Goal: Information Seeking & Learning: Learn about a topic

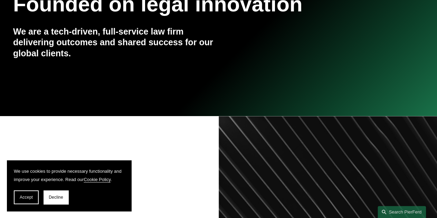
scroll to position [115, 0]
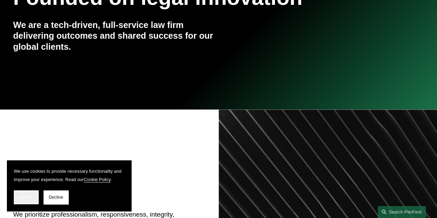
click at [24, 197] on span "Accept" at bounding box center [26, 197] width 13 height 5
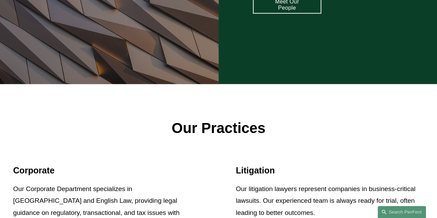
scroll to position [0, 0]
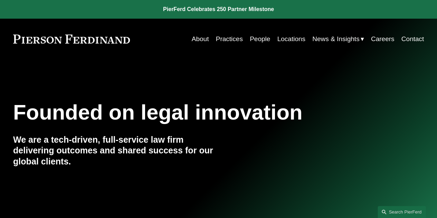
click at [196, 38] on link "About" at bounding box center [200, 38] width 17 height 13
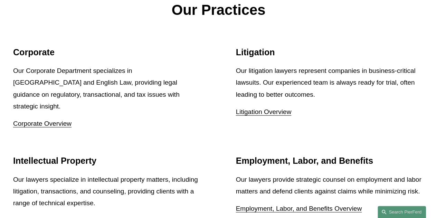
scroll to position [799, 0]
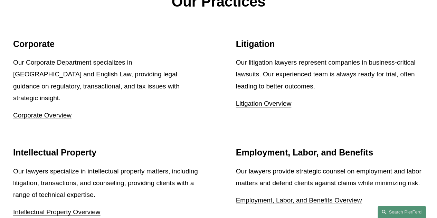
click at [284, 107] on link "Litigation Overview" at bounding box center [264, 103] width 56 height 7
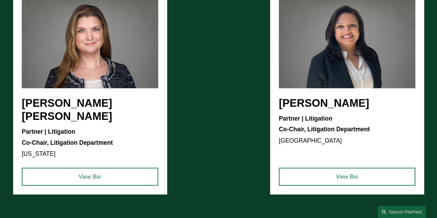
scroll to position [518, 0]
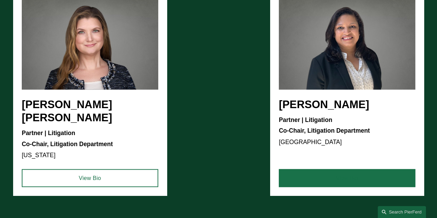
click at [348, 169] on link "View Bio" at bounding box center [347, 178] width 136 height 18
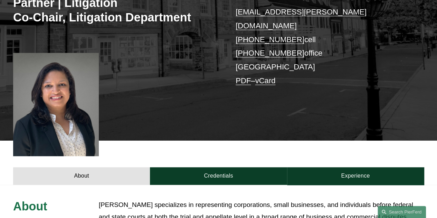
scroll to position [1, 0]
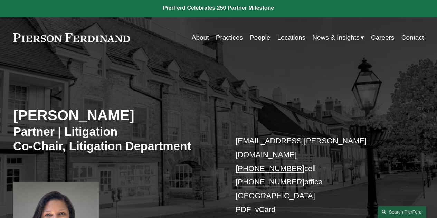
click at [260, 38] on link "People" at bounding box center [260, 37] width 20 height 13
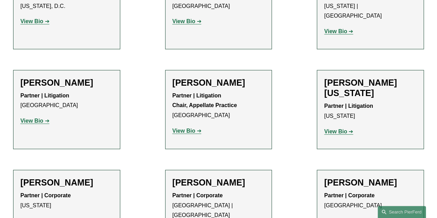
scroll to position [8665, 0]
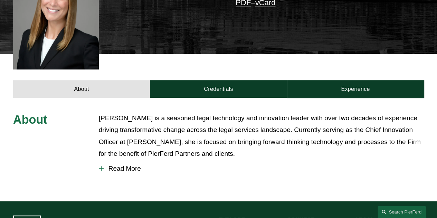
scroll to position [213, 0]
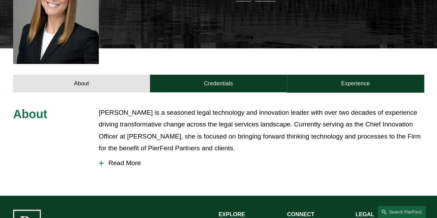
click at [104, 159] on span "Read More" at bounding box center [264, 163] width 320 height 8
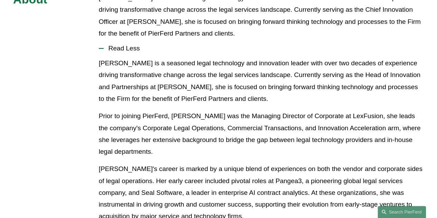
scroll to position [334, 0]
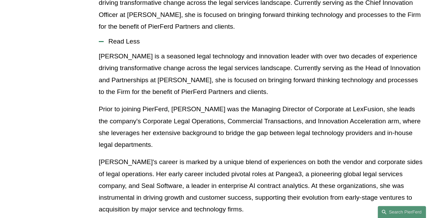
click at [209, 166] on p "Christina's career is marked by a unique blend of experiences on both the vendo…" at bounding box center [261, 185] width 325 height 59
